Goal: Communication & Community: Participate in discussion

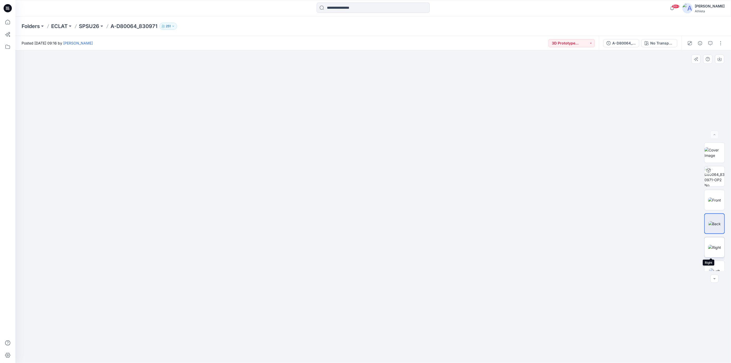
click at [713, 245] on img at bounding box center [714, 247] width 13 height 5
click at [715, 190] on img at bounding box center [714, 189] width 20 height 11
click at [715, 158] on img at bounding box center [714, 152] width 20 height 11
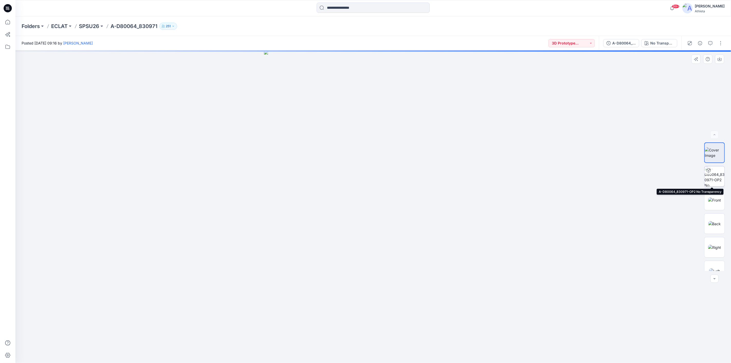
click at [710, 175] on img at bounding box center [714, 176] width 20 height 20
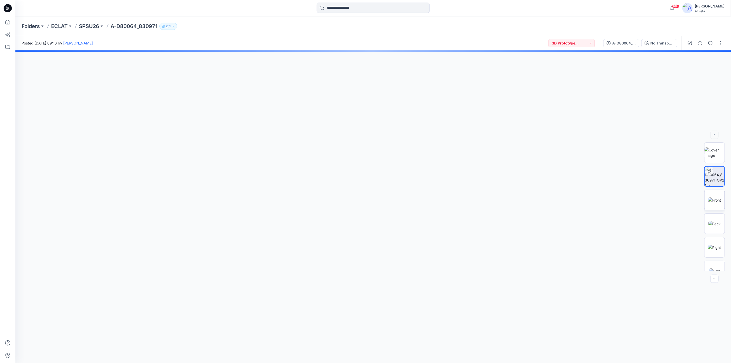
click at [711, 197] on img at bounding box center [714, 199] width 13 height 5
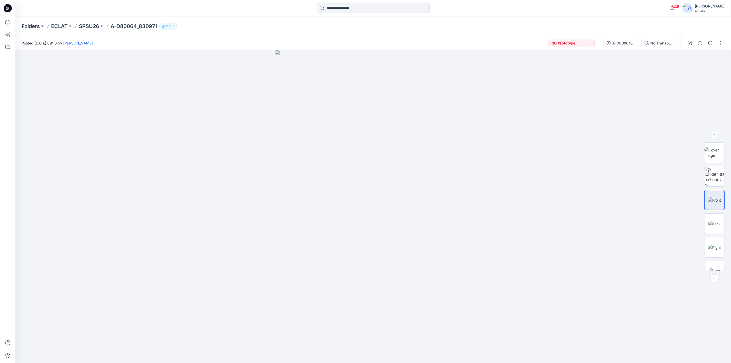
drag, startPoint x: 129, startPoint y: 349, endPoint x: 127, endPoint y: 365, distance: 16.1
click at [714, 245] on img at bounding box center [714, 247] width 13 height 5
click at [426, 147] on div at bounding box center [372, 206] width 715 height 312
click at [716, 180] on img at bounding box center [714, 176] width 20 height 20
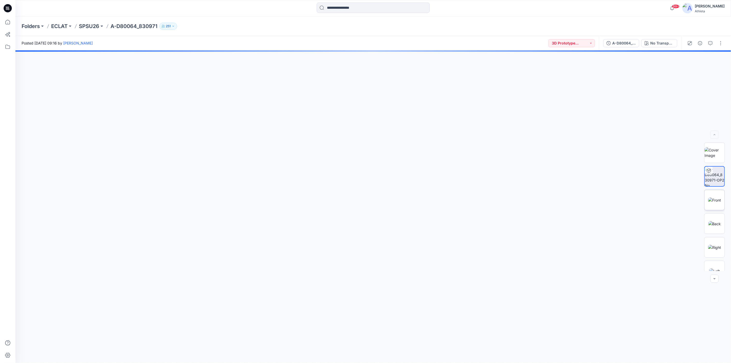
click at [714, 197] on img at bounding box center [714, 199] width 13 height 5
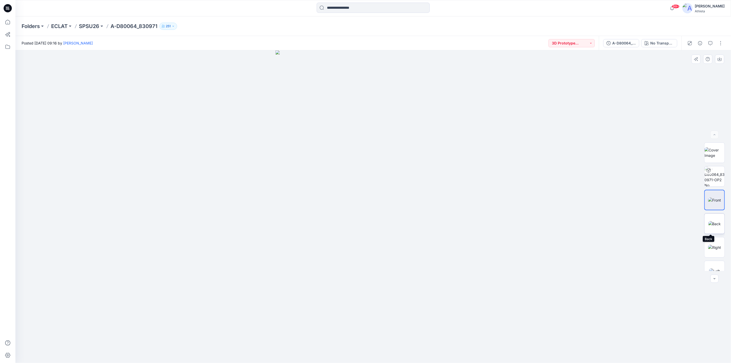
click at [709, 222] on img at bounding box center [714, 223] width 13 height 5
click at [514, 140] on div at bounding box center [372, 206] width 715 height 312
click at [715, 247] on img at bounding box center [714, 247] width 13 height 5
click at [715, 198] on img at bounding box center [714, 199] width 13 height 5
click at [714, 245] on img at bounding box center [714, 247] width 13 height 5
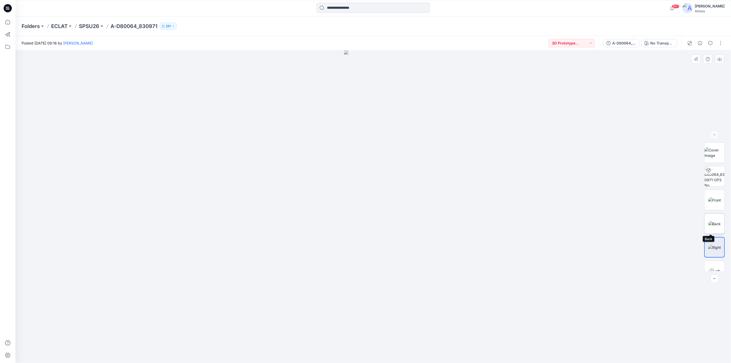
click at [710, 221] on img at bounding box center [714, 223] width 13 height 5
click at [712, 245] on img at bounding box center [714, 247] width 13 height 5
click at [709, 41] on icon "button" at bounding box center [710, 43] width 4 height 4
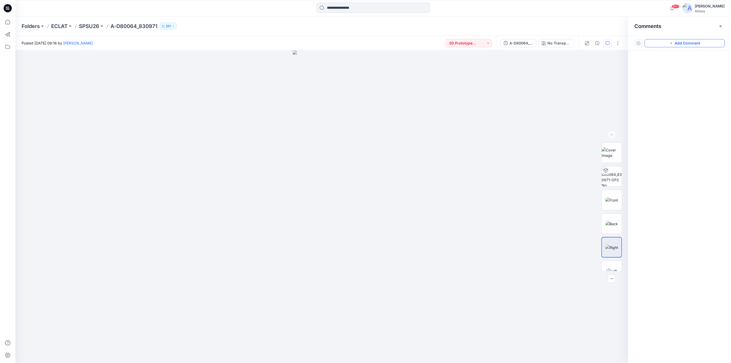
click at [672, 41] on button "Add Comment" at bounding box center [684, 43] width 80 height 8
click at [299, 201] on div "1" at bounding box center [321, 206] width 612 height 312
drag, startPoint x: 292, startPoint y: 204, endPoint x: 179, endPoint y: 142, distance: 129.2
click at [179, 142] on button at bounding box center [220, 142] width 84 height 3
click at [199, 151] on textarea at bounding box center [220, 153] width 84 height 21
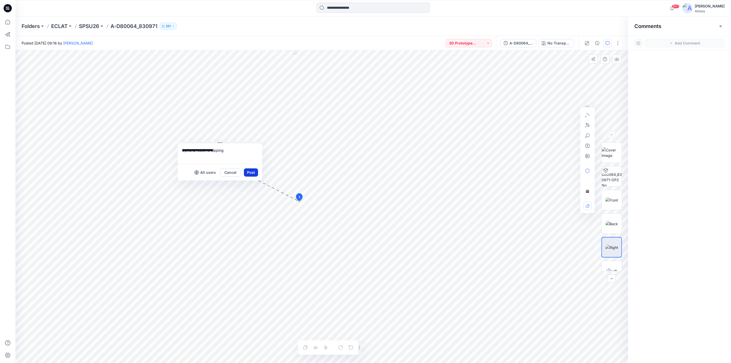
type textarea "**********"
click at [254, 172] on button "Post" at bounding box center [251, 172] width 14 height 8
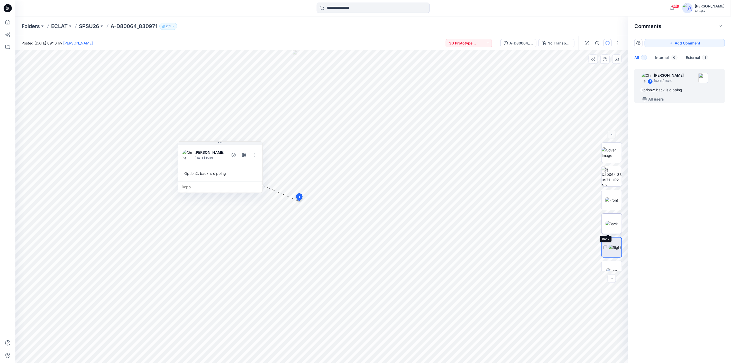
click at [610, 222] on img at bounding box center [611, 223] width 13 height 5
click at [608, 42] on icon "button" at bounding box center [607, 43] width 4 height 4
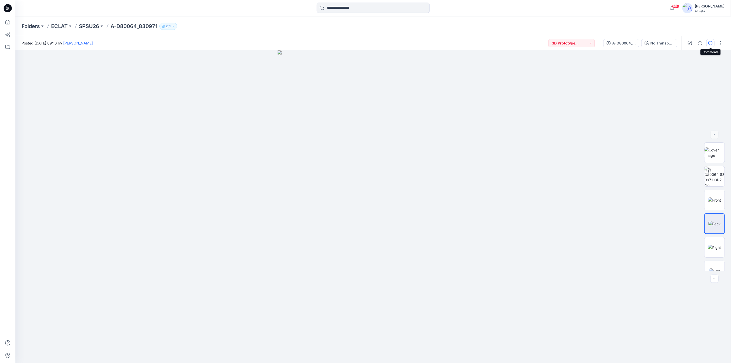
click at [708, 44] on icon "button" at bounding box center [710, 43] width 4 height 4
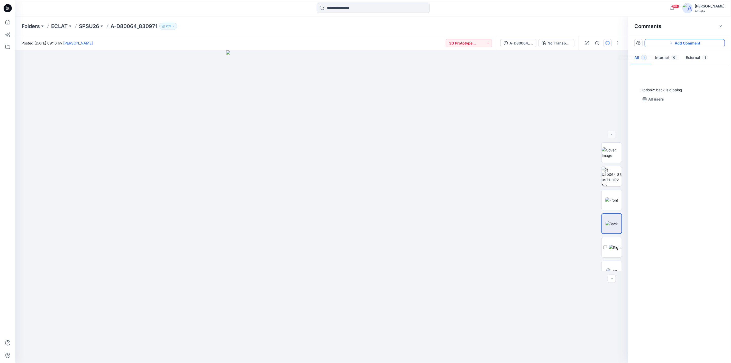
click at [694, 40] on button "Add Comment" at bounding box center [684, 43] width 80 height 8
click at [323, 200] on div "2" at bounding box center [321, 206] width 612 height 312
drag, startPoint x: 317, startPoint y: 203, endPoint x: 396, endPoint y: 110, distance: 121.6
click at [396, 110] on button at bounding box center [436, 110] width 84 height 3
click at [408, 117] on textarea at bounding box center [436, 121] width 84 height 21
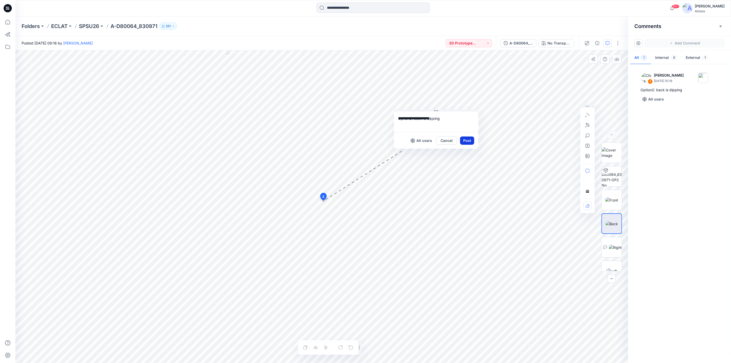
type textarea "**********"
click at [465, 139] on button "Post" at bounding box center [467, 140] width 14 height 8
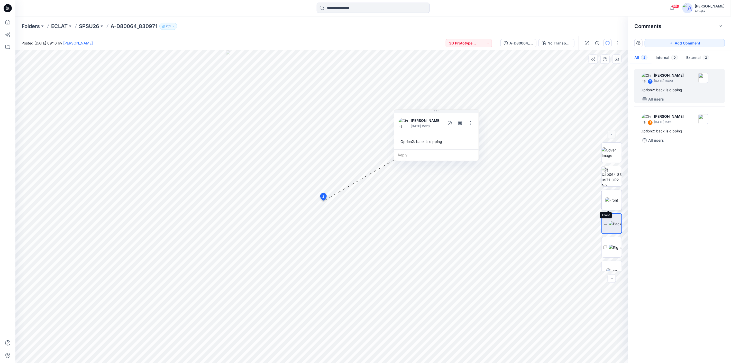
click at [614, 197] on img at bounding box center [611, 199] width 13 height 5
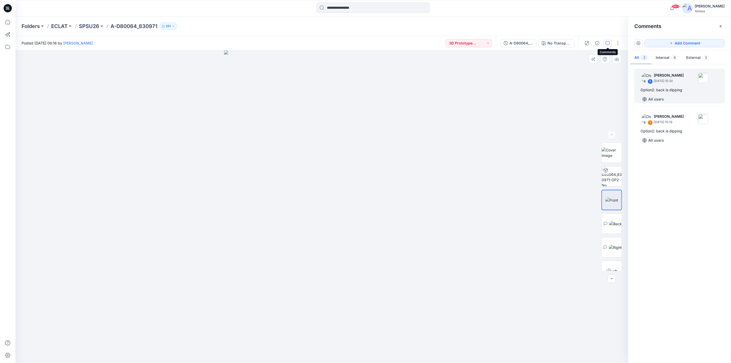
drag, startPoint x: 607, startPoint y: 42, endPoint x: 448, endPoint y: 106, distance: 171.1
click at [608, 41] on icon "button" at bounding box center [607, 43] width 4 height 4
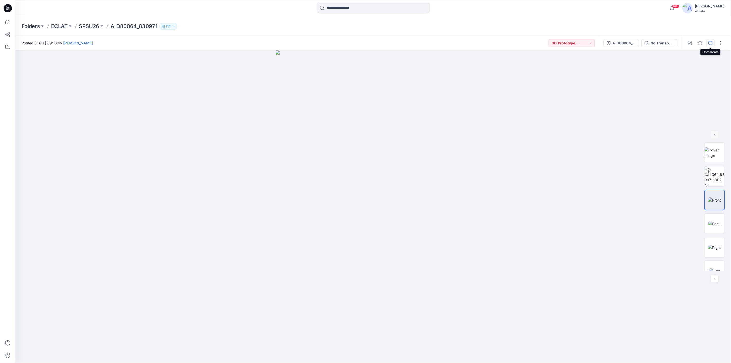
click at [707, 42] on button "button" at bounding box center [710, 43] width 8 height 8
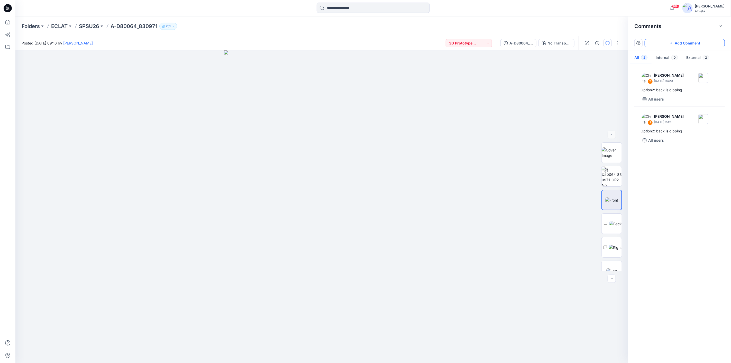
click at [691, 42] on button "Add Comment" at bounding box center [684, 43] width 80 height 8
click at [367, 162] on div "3 All users Cancel Post Layer 1" at bounding box center [321, 206] width 612 height 312
drag, startPoint x: 376, startPoint y: 166, endPoint x: 401, endPoint y: 82, distance: 87.8
click at [401, 82] on button at bounding box center [427, 81] width 84 height 3
click at [391, 89] on textarea at bounding box center [427, 92] width 84 height 21
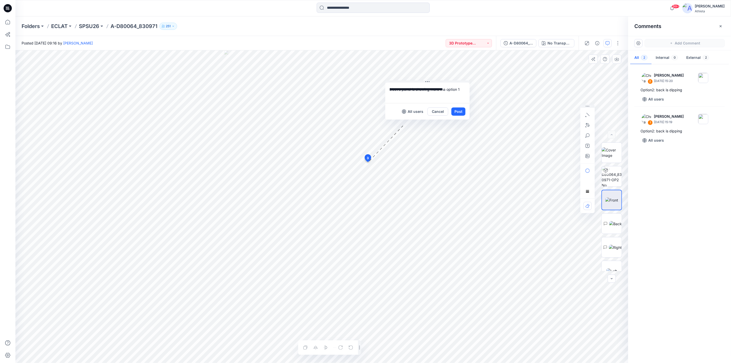
click at [390, 89] on textarea "**********" at bounding box center [427, 92] width 84 height 21
type textarea "**********"
click at [452, 112] on button "Post" at bounding box center [458, 111] width 14 height 8
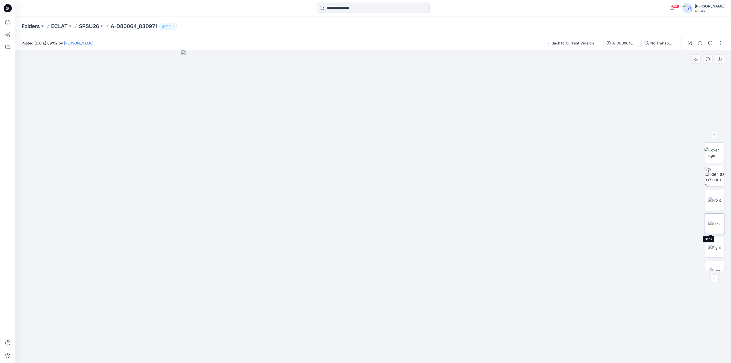
click at [714, 223] on img at bounding box center [714, 223] width 13 height 5
drag, startPoint x: 723, startPoint y: 198, endPoint x: 723, endPoint y: 222, distance: 23.4
click at [721, 227] on div "DXF BW" at bounding box center [714, 206] width 21 height 128
drag, startPoint x: 476, startPoint y: 186, endPoint x: 418, endPoint y: 188, distance: 57.9
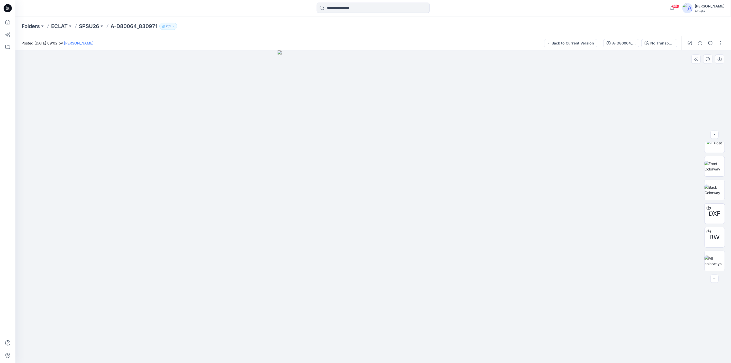
drag, startPoint x: 415, startPoint y: 189, endPoint x: 462, endPoint y: 189, distance: 46.8
click at [462, 189] on img at bounding box center [372, 206] width 191 height 312
click at [713, 155] on img at bounding box center [714, 151] width 13 height 5
drag, startPoint x: 255, startPoint y: 192, endPoint x: 309, endPoint y: 191, distance: 54.0
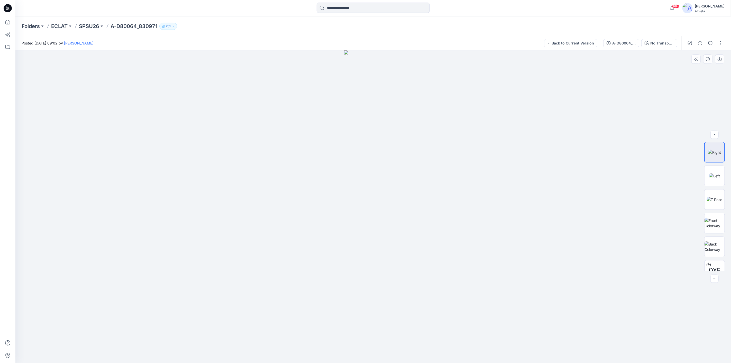
click at [309, 191] on div at bounding box center [372, 206] width 715 height 312
click at [712, 166] on img at bounding box center [714, 165] width 13 height 5
click at [710, 188] on img at bounding box center [714, 189] width 13 height 5
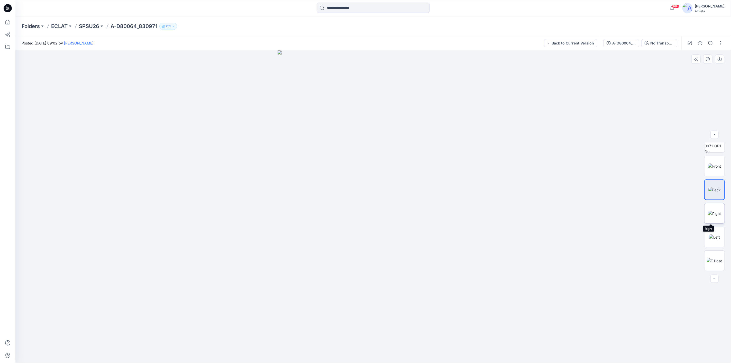
click at [712, 211] on img at bounding box center [714, 213] width 13 height 5
click at [715, 166] on img at bounding box center [714, 165] width 13 height 5
click at [716, 211] on img at bounding box center [714, 213] width 13 height 5
click at [714, 187] on img at bounding box center [714, 189] width 13 height 5
click at [716, 211] on img at bounding box center [714, 213] width 13 height 5
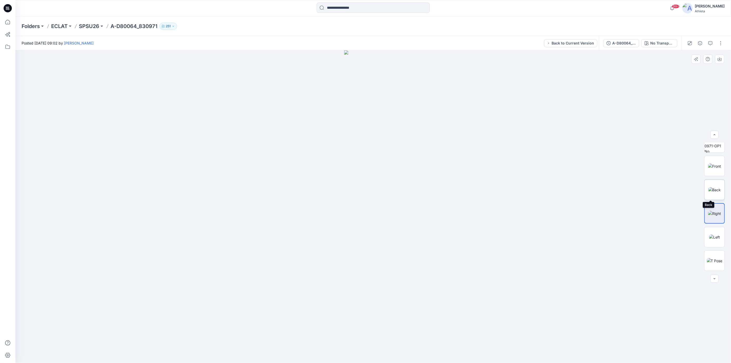
scroll to position [0, 0]
click at [713, 222] on img at bounding box center [714, 223] width 13 height 5
click at [712, 177] on img at bounding box center [714, 176] width 20 height 20
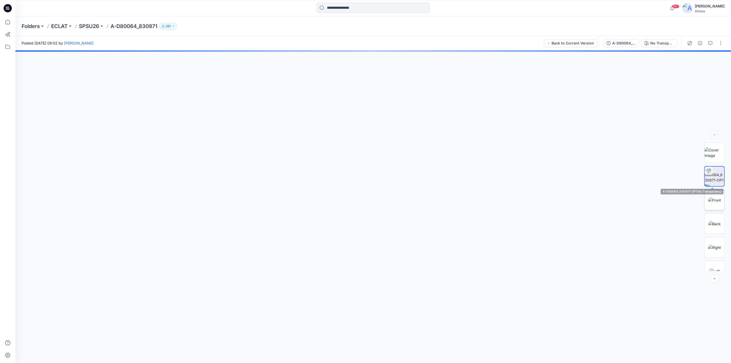
click at [711, 200] on img at bounding box center [714, 199] width 13 height 5
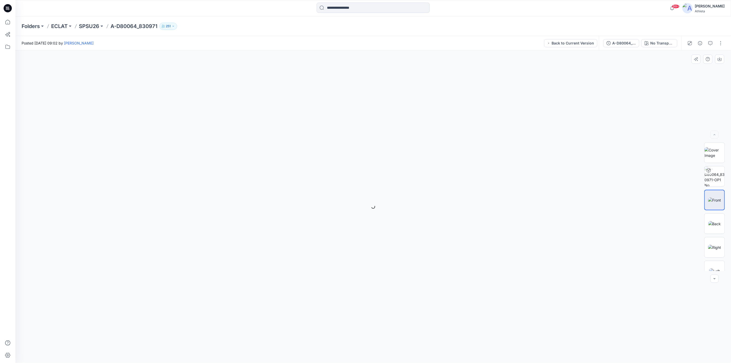
click at [711, 200] on img at bounding box center [714, 199] width 13 height 5
click at [715, 223] on img at bounding box center [714, 223] width 13 height 5
click at [717, 246] on img at bounding box center [714, 247] width 13 height 5
click at [428, 334] on div at bounding box center [372, 206] width 715 height 312
click at [719, 44] on button "button" at bounding box center [720, 43] width 8 height 8
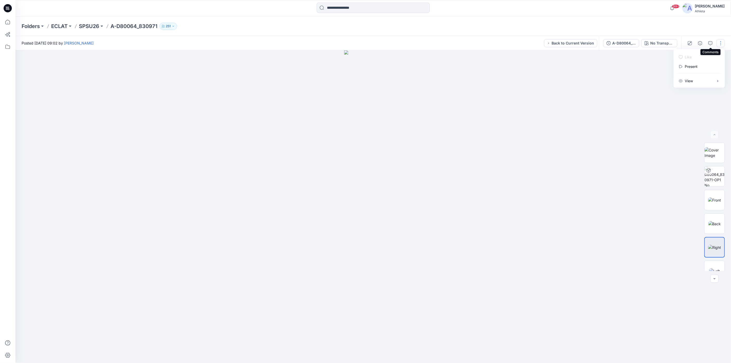
click at [709, 44] on icon "button" at bounding box center [710, 43] width 4 height 4
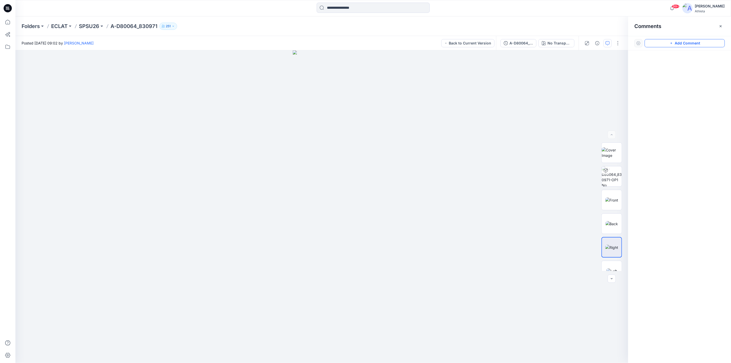
click at [680, 41] on button "Add Comment" at bounding box center [684, 43] width 80 height 8
click at [292, 207] on div "1" at bounding box center [321, 206] width 612 height 312
drag, startPoint x: 292, startPoint y: 204, endPoint x: 285, endPoint y: 209, distance: 8.2
click at [330, 247] on button "Cancel" at bounding box center [330, 246] width 21 height 8
click at [597, 44] on icon "button" at bounding box center [597, 43] width 4 height 4
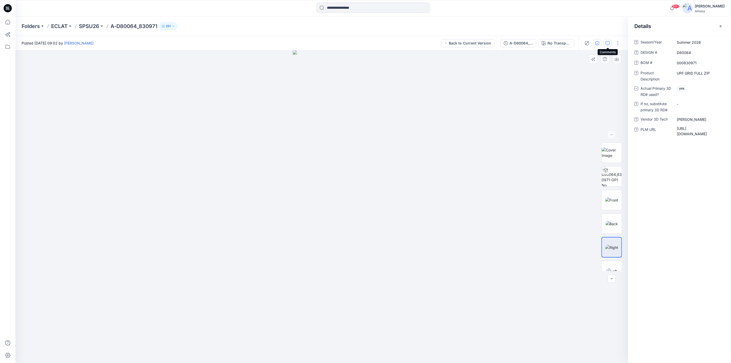
click at [609, 43] on icon "button" at bounding box center [607, 43] width 4 height 4
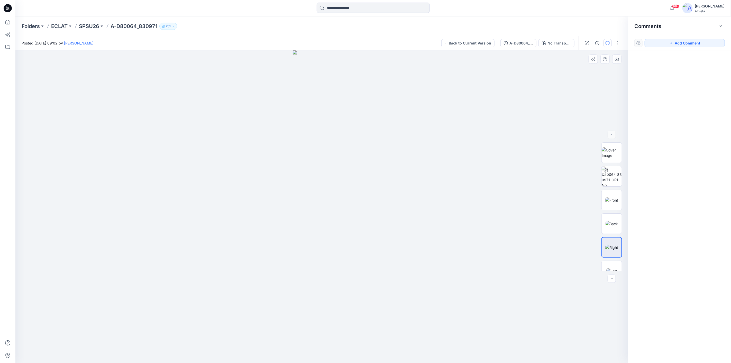
click at [292, 205] on div at bounding box center [321, 206] width 612 height 312
drag, startPoint x: 666, startPoint y: 42, endPoint x: 651, endPoint y: 53, distance: 18.5
click at [666, 42] on button "Add Comment" at bounding box center [684, 43] width 80 height 8
click at [194, 169] on div "1 All users Cancel Post Layer 1" at bounding box center [321, 206] width 612 height 312
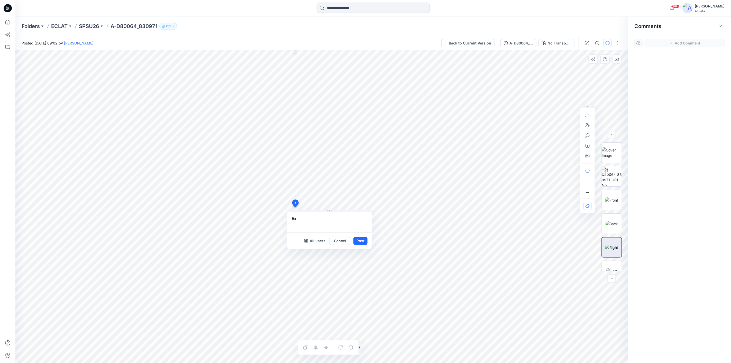
type textarea "*"
type textarea "**********"
click at [361, 242] on button "Post" at bounding box center [360, 241] width 14 height 8
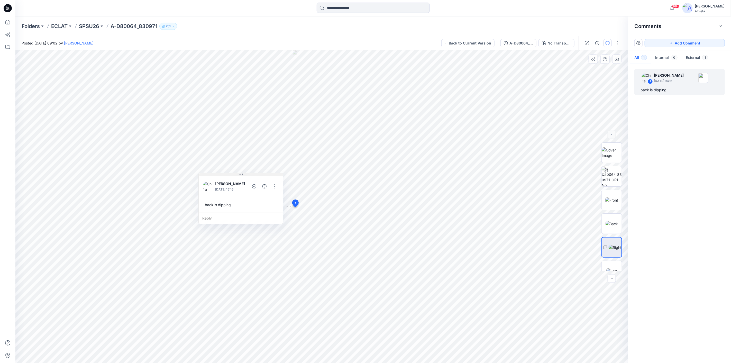
drag, startPoint x: 300, startPoint y: 211, endPoint x: 211, endPoint y: 174, distance: 96.3
click at [211, 174] on button at bounding box center [241, 174] width 84 height 3
click at [237, 204] on div "back is dipping" at bounding box center [241, 205] width 76 height 10
click at [210, 206] on div "back is dipping" at bounding box center [241, 205] width 76 height 10
click at [209, 204] on div "back is dipping" at bounding box center [241, 205] width 76 height 10
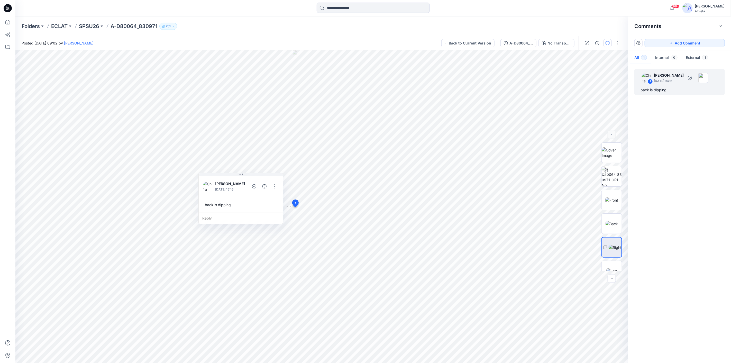
click at [675, 74] on p "[PERSON_NAME]" at bounding box center [668, 75] width 30 height 6
click at [668, 80] on p "September 16, 2025 15:16" at bounding box center [668, 80] width 30 height 5
click at [224, 201] on div "back is dipping" at bounding box center [241, 205] width 76 height 10
click at [274, 184] on button "button" at bounding box center [273, 185] width 8 height 8
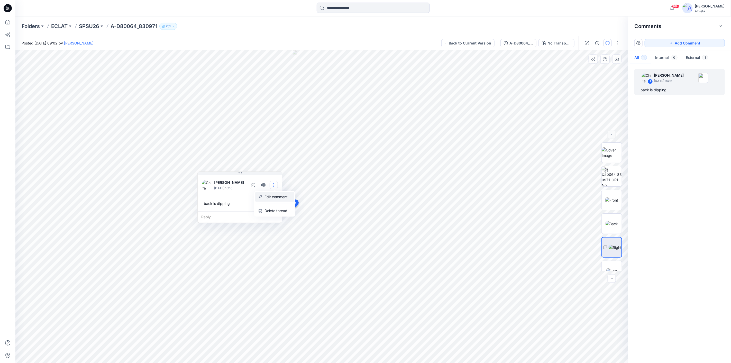
click at [270, 196] on p "Edit comment" at bounding box center [275, 196] width 23 height 5
click at [202, 180] on textarea "**********" at bounding box center [239, 183] width 84 height 21
type textarea "**********"
click at [271, 202] on button "Save" at bounding box center [270, 202] width 14 height 8
click at [612, 221] on img at bounding box center [611, 223] width 13 height 5
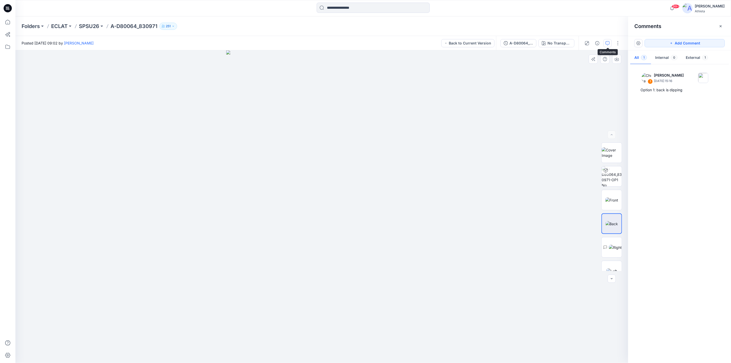
drag, startPoint x: 607, startPoint y: 44, endPoint x: 602, endPoint y: 52, distance: 9.4
click at [607, 43] on icon "button" at bounding box center [607, 43] width 4 height 4
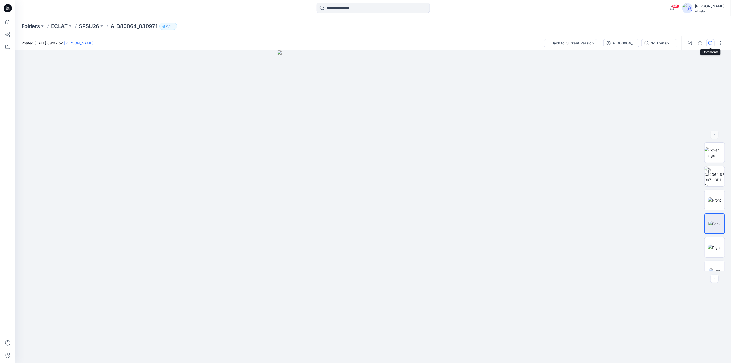
click at [709, 43] on icon "button" at bounding box center [710, 43] width 4 height 4
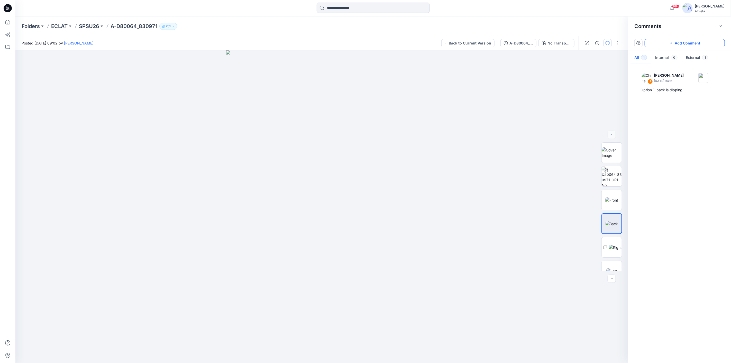
click at [685, 42] on button "Add Comment" at bounding box center [684, 43] width 80 height 8
click at [343, 194] on div "2 All users Cancel Post Layer 1" at bounding box center [321, 206] width 612 height 312
click at [317, 217] on textarea "**********" at bounding box center [355, 220] width 84 height 21
drag, startPoint x: 383, startPoint y: 220, endPoint x: 389, endPoint y: 216, distance: 6.8
click at [389, 216] on textarea "**********" at bounding box center [355, 220] width 84 height 21
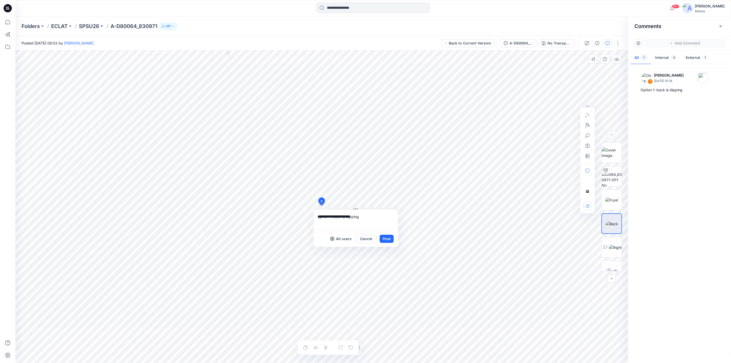
type textarea "**********"
drag, startPoint x: 340, startPoint y: 208, endPoint x: 425, endPoint y: 113, distance: 127.7
click at [425, 113] on button at bounding box center [441, 114] width 84 height 3
click at [471, 144] on button "Post" at bounding box center [472, 143] width 14 height 8
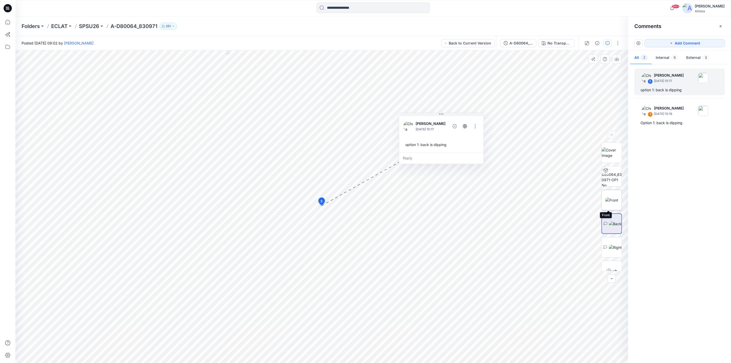
click at [605, 197] on img at bounding box center [611, 199] width 13 height 5
click at [605, 42] on icon "button" at bounding box center [607, 43] width 4 height 4
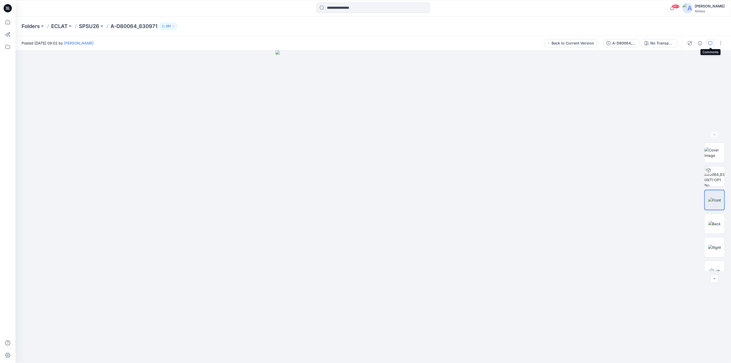
click at [710, 42] on icon "button" at bounding box center [710, 43] width 4 height 4
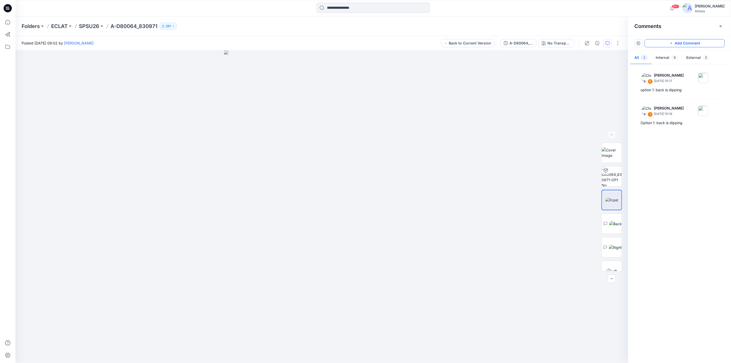
click at [701, 43] on button "Add Comment" at bounding box center [684, 43] width 80 height 8
click at [368, 162] on div "3" at bounding box center [321, 206] width 612 height 312
drag, startPoint x: 367, startPoint y: 166, endPoint x: 390, endPoint y: 78, distance: 90.4
click at [392, 82] on button at bounding box center [434, 83] width 84 height 3
click at [402, 87] on textarea at bounding box center [425, 89] width 84 height 21
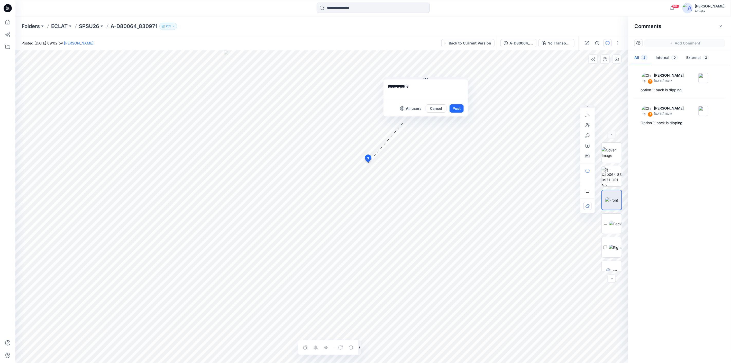
click at [387, 85] on textarea "**********" at bounding box center [425, 89] width 84 height 21
click at [430, 83] on textarea "**********" at bounding box center [425, 89] width 84 height 21
type textarea "**********"
click at [458, 107] on button "Post" at bounding box center [456, 108] width 14 height 8
